Goal: Task Accomplishment & Management: Manage account settings

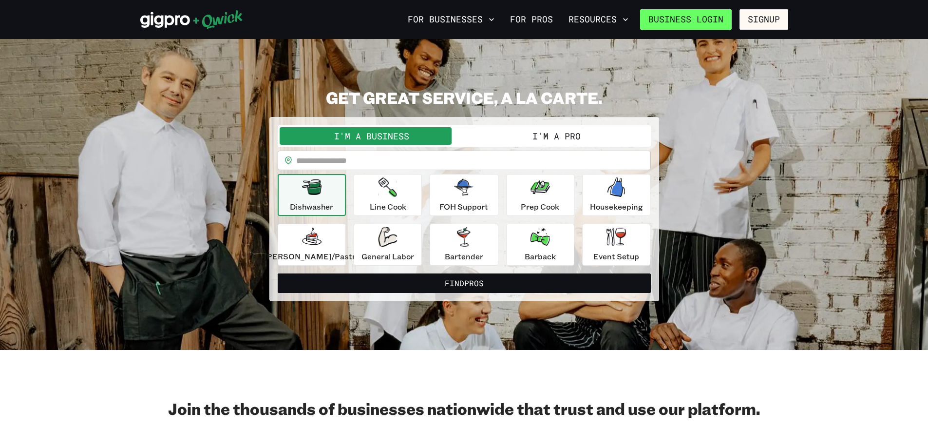
click at [693, 19] on link "Business Login" at bounding box center [686, 19] width 92 height 20
click at [364, 134] on button "I'm a Business" at bounding box center [372, 136] width 185 height 18
click at [467, 17] on button "For Businesses" at bounding box center [451, 19] width 95 height 17
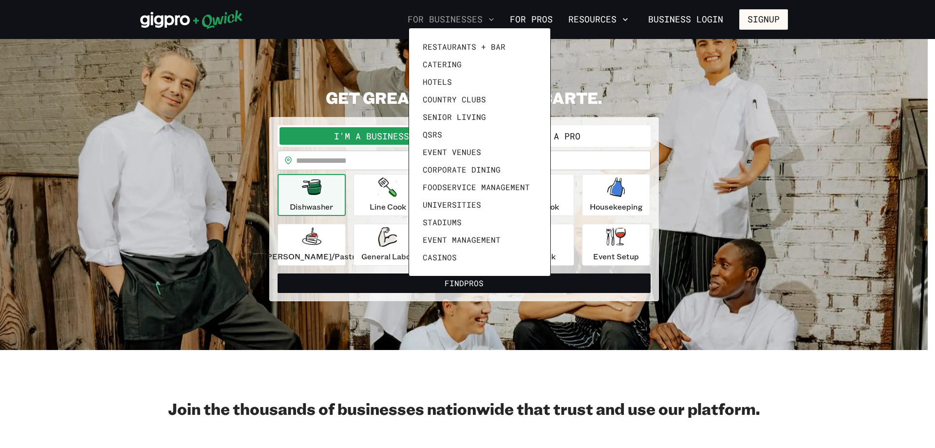
click at [467, 17] on div at bounding box center [467, 224] width 935 height 448
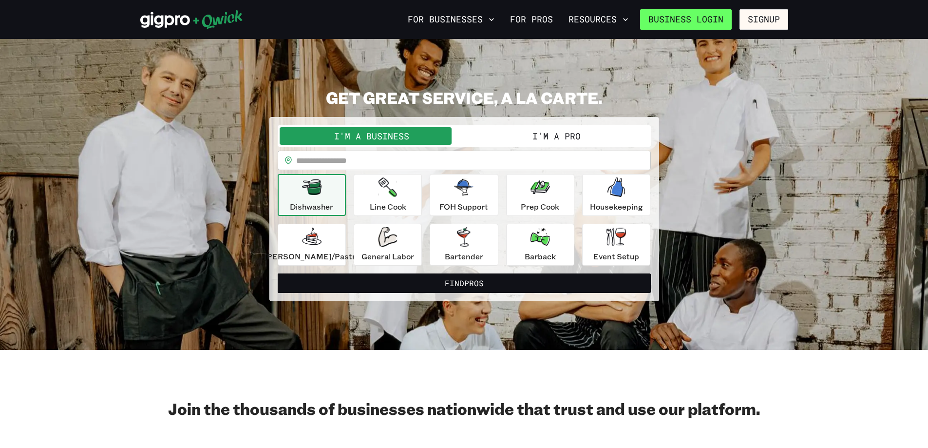
click at [689, 20] on link "Business Login" at bounding box center [686, 19] width 92 height 20
